Goal: Find specific fact: Find specific fact

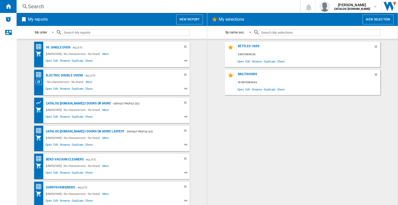
click at [86, 7] on div "Search" at bounding box center [157, 6] width 259 height 7
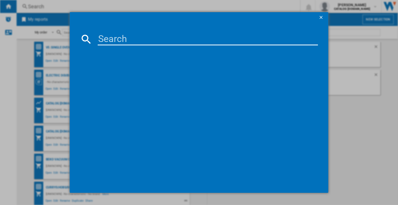
click at [109, 35] on input at bounding box center [208, 39] width 220 height 12
paste input "BM3WT3841W"
type input "BM3WT3841W"
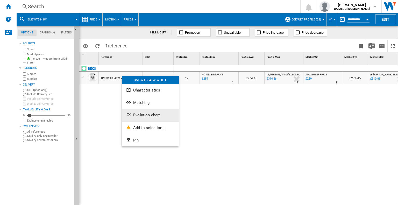
click at [142, 113] on span "Evolution chart" at bounding box center [146, 115] width 27 height 5
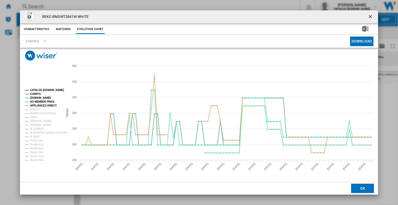
click at [50, 89] on tspan "CATALOG [DOMAIN_NAME]" at bounding box center [47, 90] width 34 height 3
click at [44, 102] on tspan "AO MEMBER PRICE" at bounding box center [42, 101] width 24 height 3
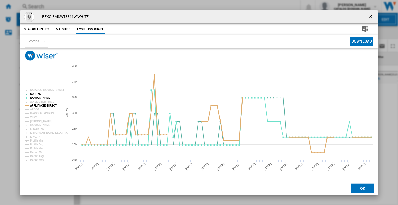
click at [42, 106] on tspan "APPLIANCES DIRECT" at bounding box center [43, 105] width 27 height 3
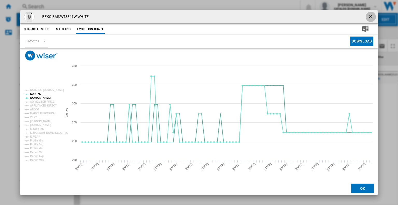
click at [370, 15] on ng-md-icon "getI18NText('BUTTONS.CLOSE_DIALOG')" at bounding box center [371, 17] width 6 height 6
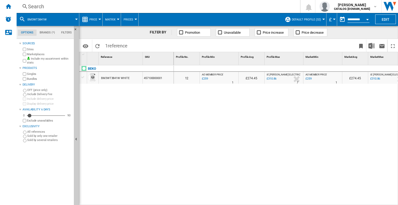
click at [166, 8] on div "Search" at bounding box center [157, 6] width 259 height 7
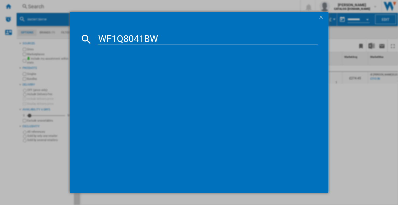
type input "WF1Q8041BW"
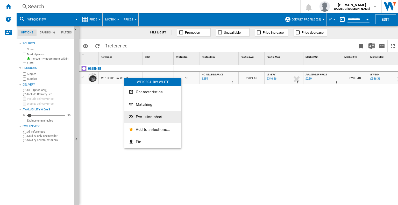
click at [141, 114] on button "Evolution chart" at bounding box center [152, 117] width 57 height 12
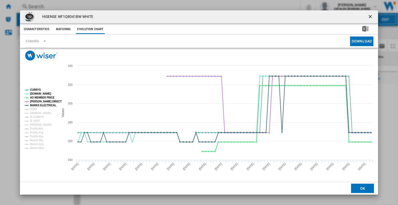
click at [44, 97] on tspan "AO MEMBER PRICE" at bounding box center [42, 97] width 24 height 3
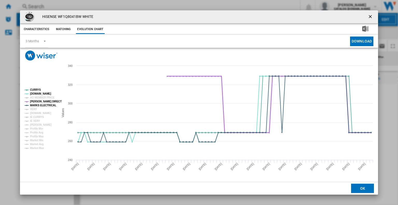
click at [36, 101] on tspan "[PERSON_NAME] DIRECT" at bounding box center [46, 101] width 32 height 3
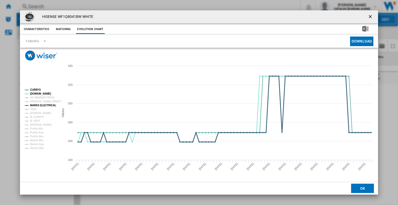
drag, startPoint x: 37, startPoint y: 104, endPoint x: 45, endPoint y: 106, distance: 9.1
click at [37, 104] on tspan "MARKS ELECTRICAL" at bounding box center [43, 105] width 26 height 3
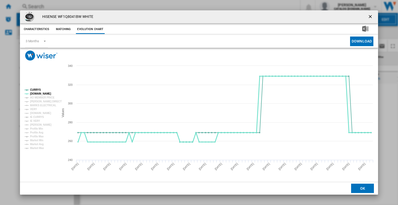
click at [38, 94] on tspan "[DOMAIN_NAME]" at bounding box center [40, 93] width 21 height 3
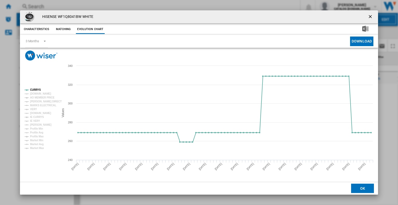
click at [38, 94] on tspan "[DOMAIN_NAME]" at bounding box center [40, 93] width 21 height 3
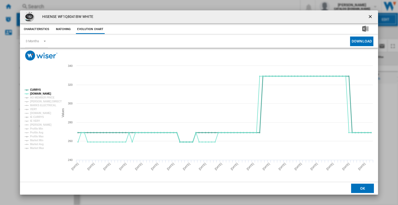
click at [35, 88] on tspan "CURRYS" at bounding box center [35, 89] width 11 height 3
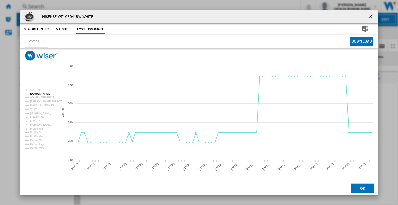
click at [35, 88] on tspan "CURRYS" at bounding box center [35, 89] width 11 height 3
click at [369, 14] on ng-md-icon "getI18NText('BUTTONS.CLOSE_DIALOG')" at bounding box center [371, 17] width 6 height 6
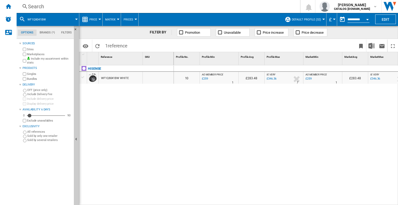
click at [94, 5] on div "Search" at bounding box center [157, 6] width 259 height 7
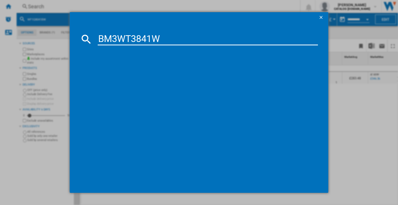
type input "BM3WT3841W"
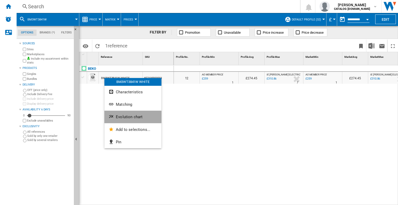
click at [120, 116] on span "Evolution chart" at bounding box center [129, 117] width 27 height 5
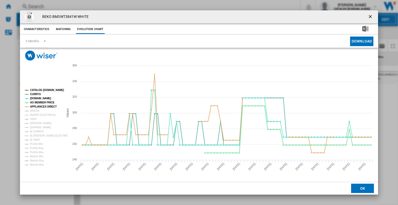
click at [42, 89] on tspan "CATALOG [DOMAIN_NAME]" at bounding box center [47, 90] width 34 height 3
click at [40, 101] on tspan "AO MEMBER PRICE" at bounding box center [42, 102] width 24 height 3
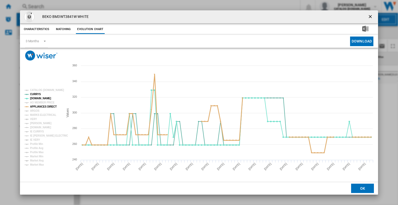
click at [42, 108] on tspan "APPLIANCES DIRECT" at bounding box center [43, 106] width 27 height 3
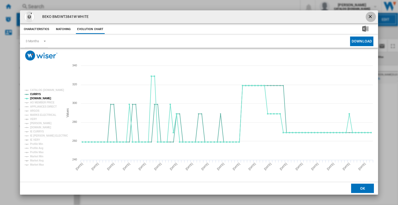
click at [371, 15] on ng-md-icon "getI18NText('BUTTONS.CLOSE_DIALOG')" at bounding box center [371, 17] width 6 height 6
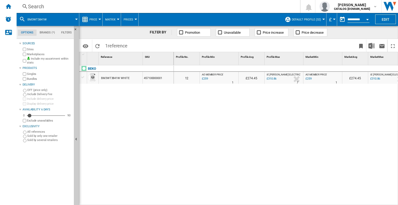
click at [154, 7] on div "Search" at bounding box center [157, 6] width 259 height 7
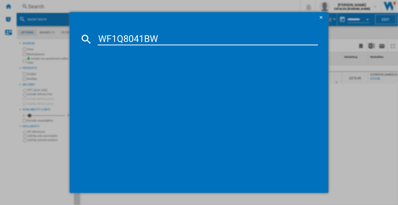
type input "WF1Q8041BW"
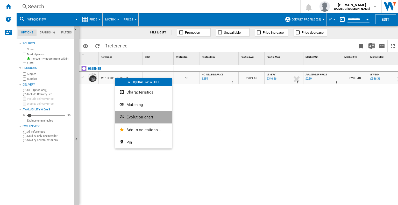
click at [131, 118] on span "Evolution chart" at bounding box center [139, 117] width 27 height 5
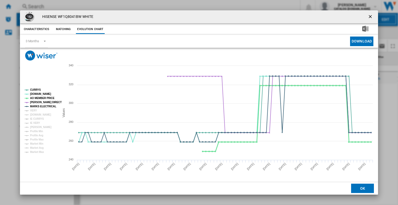
click at [38, 97] on tspan "AO MEMBER PRICE" at bounding box center [42, 98] width 24 height 3
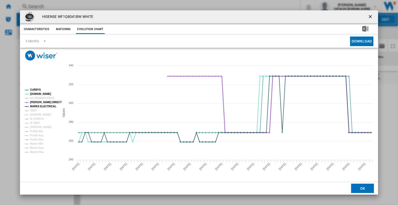
click at [36, 102] on tspan "[PERSON_NAME] DIRECT" at bounding box center [46, 102] width 32 height 3
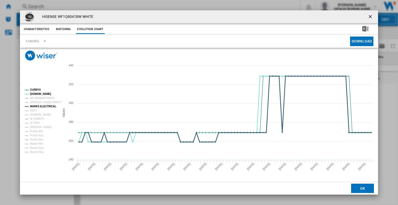
click at [35, 105] on tspan "MARKS ELECTRICAL" at bounding box center [43, 106] width 26 height 3
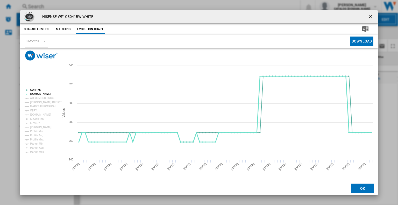
click at [36, 93] on tspan "[DOMAIN_NAME]" at bounding box center [40, 93] width 21 height 3
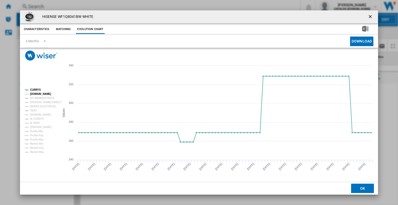
drag, startPoint x: 36, startPoint y: 92, endPoint x: 66, endPoint y: 95, distance: 30.5
click at [36, 92] on tspan "[DOMAIN_NAME]" at bounding box center [40, 93] width 21 height 3
